Goal: Task Accomplishment & Management: Complete application form

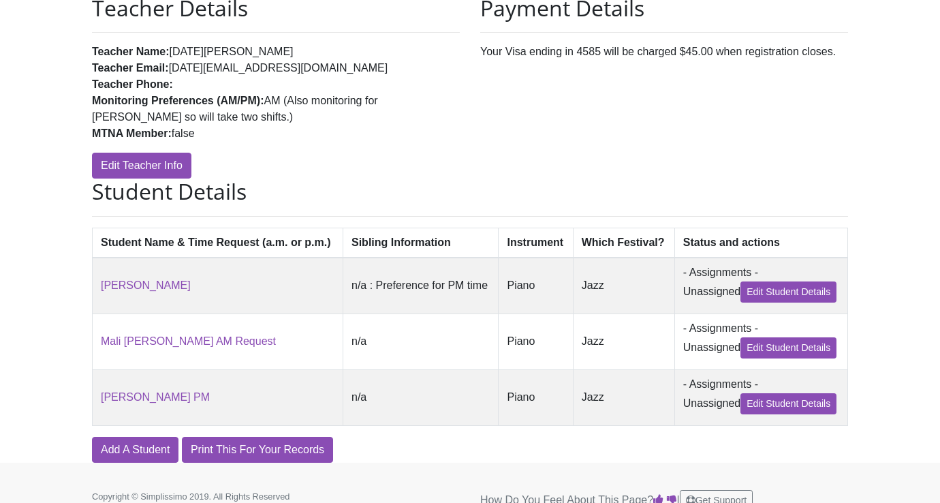
scroll to position [221, 0]
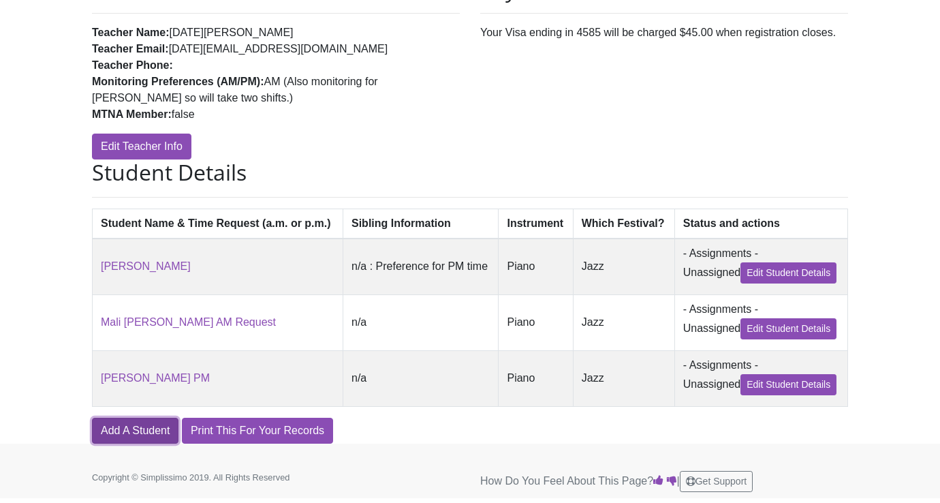
click at [156, 435] on link "Add A Student" at bounding box center [135, 431] width 87 height 26
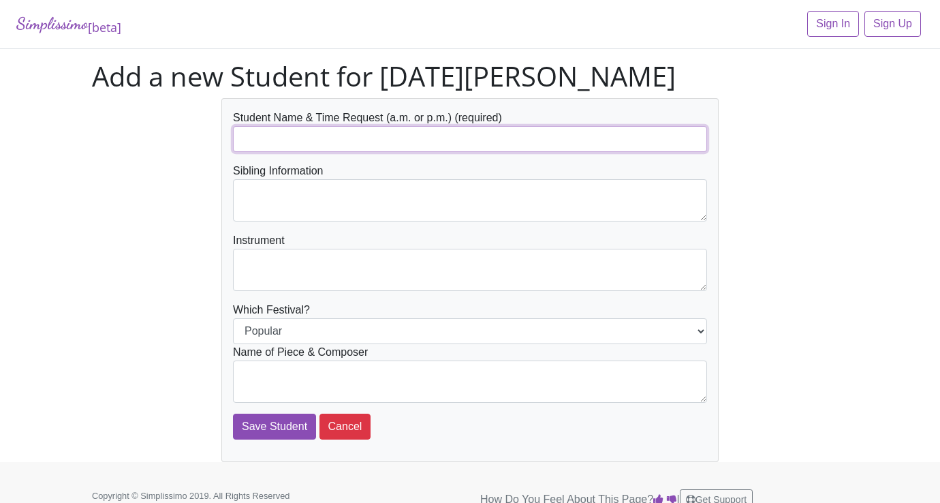
click at [255, 140] on input "text" at bounding box center [470, 139] width 474 height 26
type input "[PERSON_NAME]"
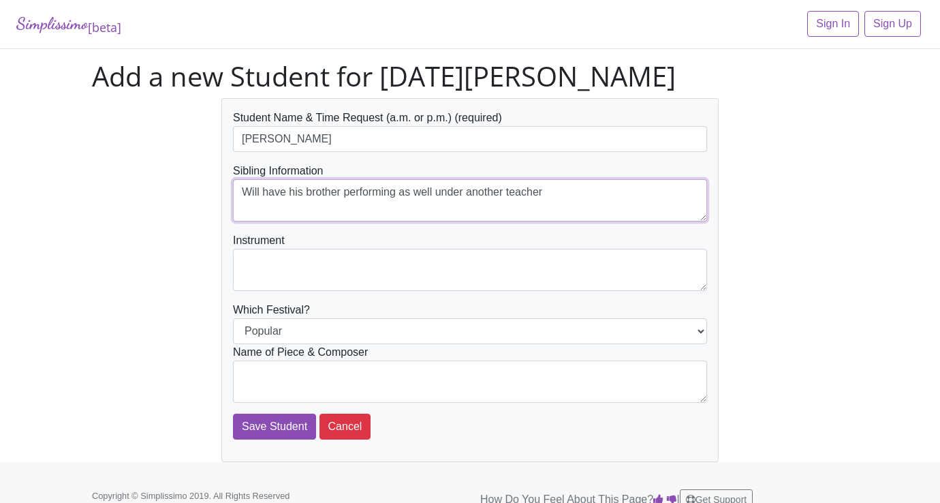
type textarea "Will have his brother performing as well under another teacher"
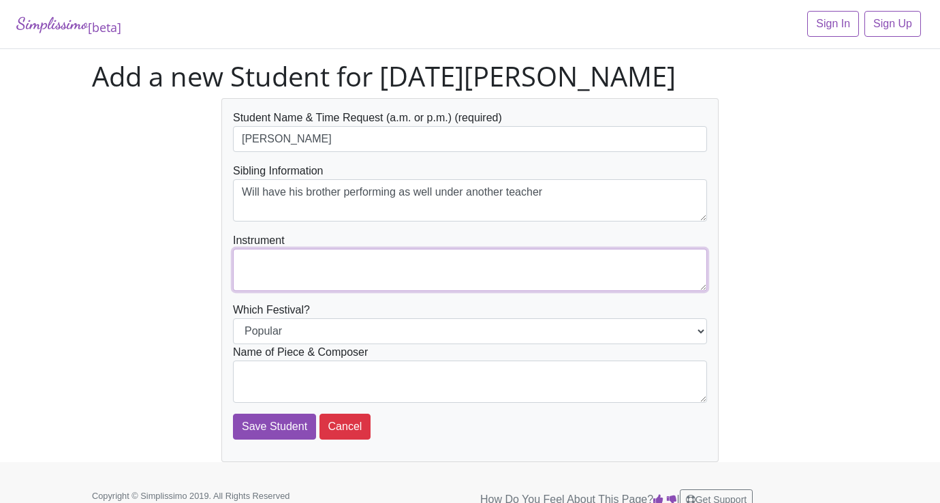
click at [288, 276] on textarea at bounding box center [470, 270] width 474 height 42
type textarea "Piano"
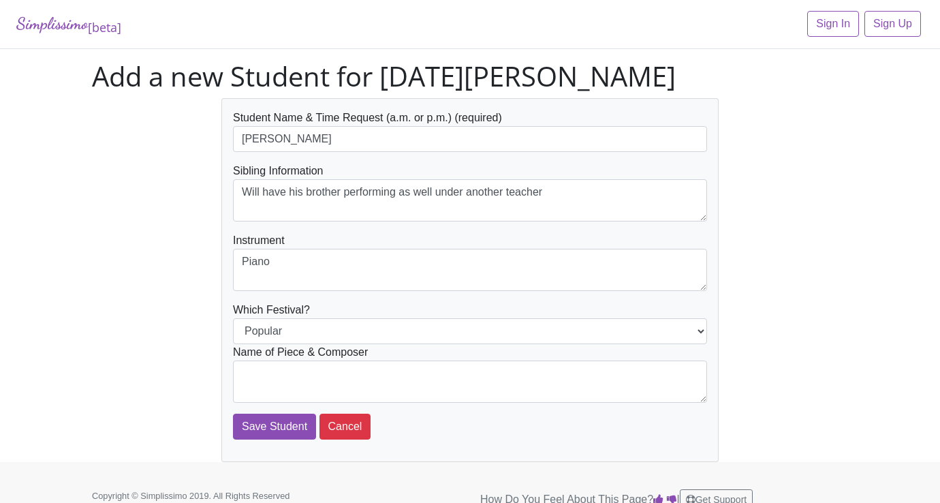
click at [289, 314] on form "Student Name & Time Request (a.m. or p.m.) (required) Camo [PERSON_NAME] Siblin…" at bounding box center [470, 275] width 474 height 330
click at [289, 324] on select "Popular Jazz" at bounding box center [470, 331] width 474 height 26
click at [233, 318] on select "Popular Jazz" at bounding box center [470, 331] width 474 height 26
click at [287, 392] on textarea at bounding box center [470, 381] width 474 height 42
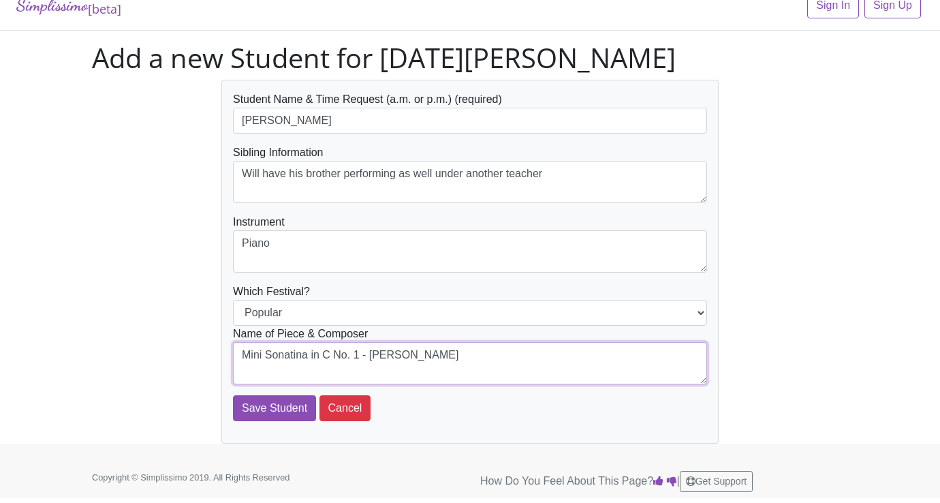
type textarea "Mini Sonatina in C No. 1 - [PERSON_NAME]"
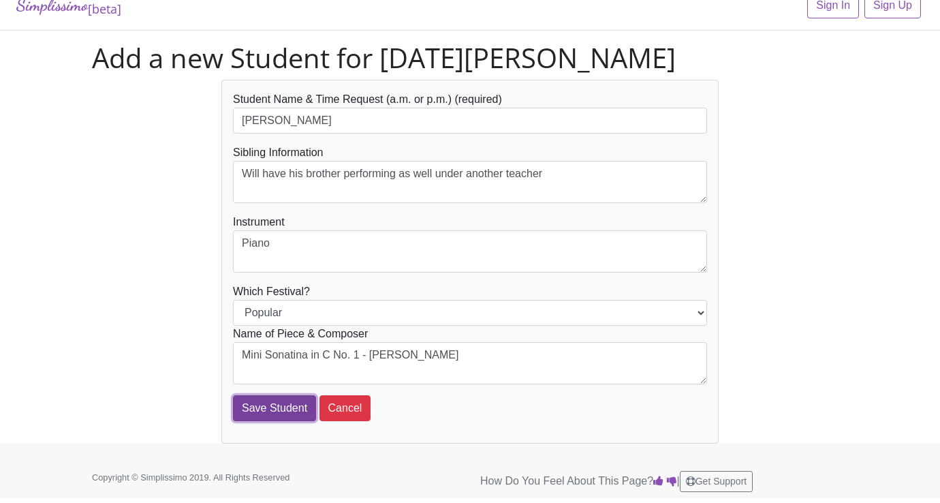
click at [286, 406] on input "Save Student" at bounding box center [274, 408] width 83 height 26
